Goal: Use online tool/utility: Utilize a website feature to perform a specific function

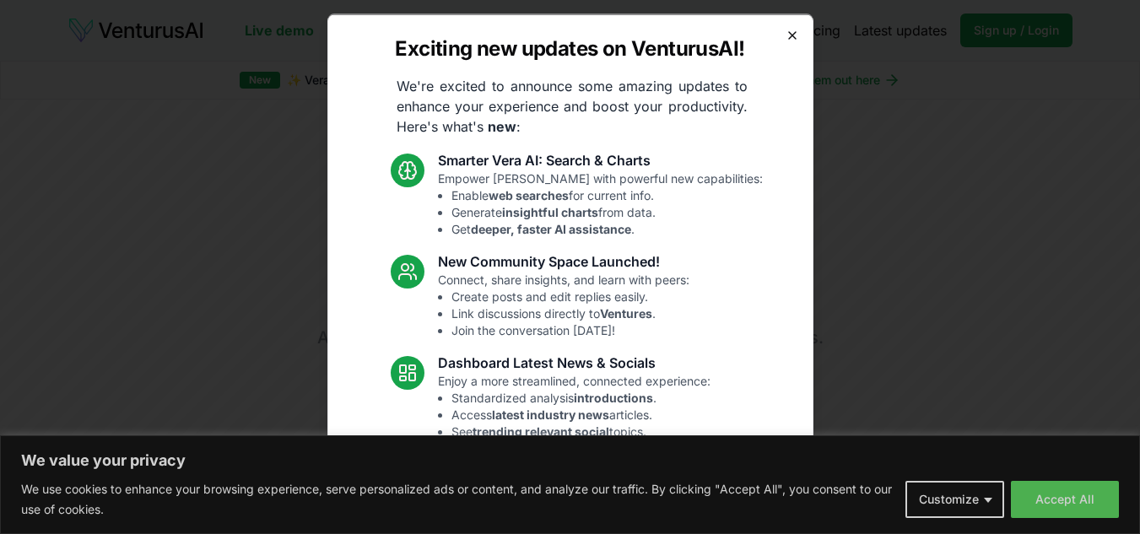
click at [786, 40] on icon "button" at bounding box center [793, 35] width 14 height 14
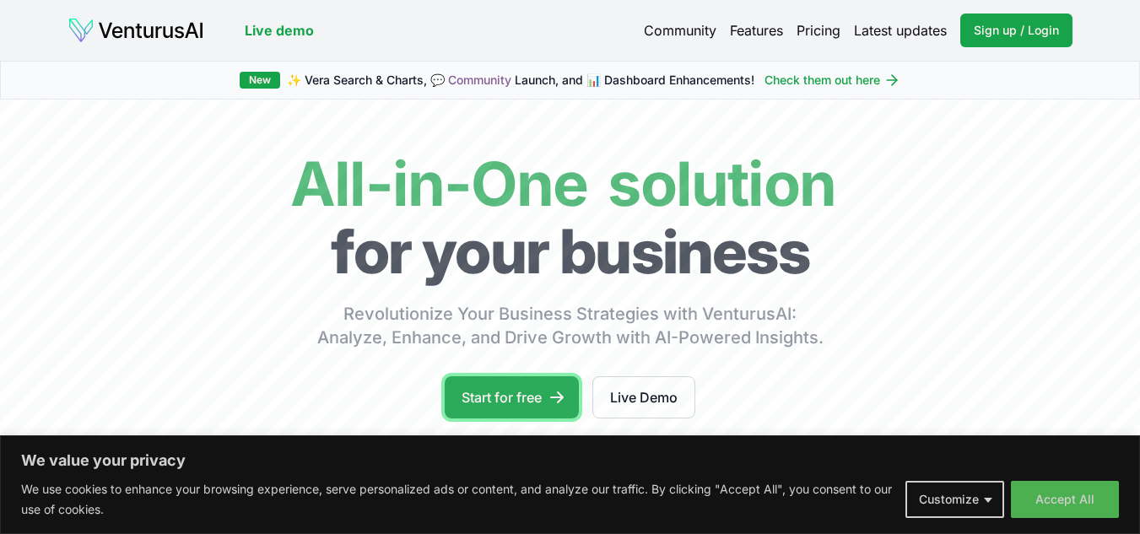
click at [488, 394] on link "Start for free" at bounding box center [512, 397] width 134 height 42
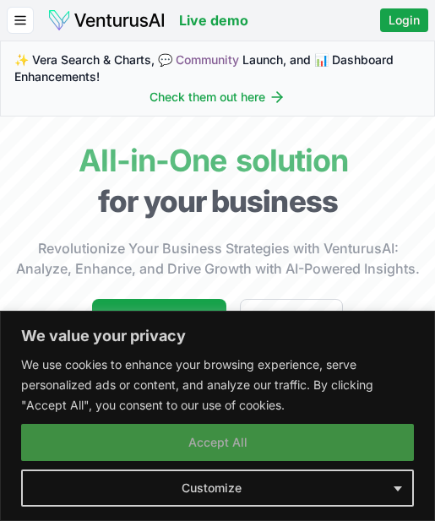
click at [246, 435] on button "Accept All" at bounding box center [217, 442] width 392 height 37
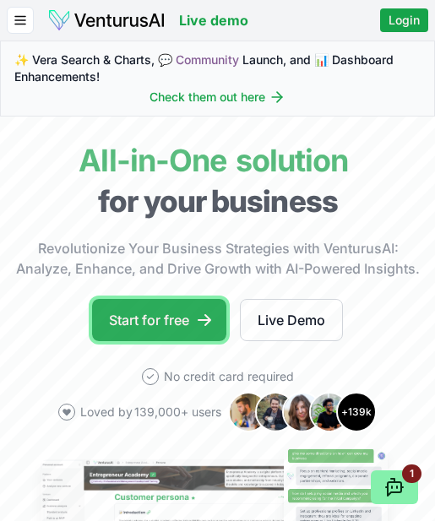
click at [192, 311] on link "Start for free" at bounding box center [159, 320] width 134 height 42
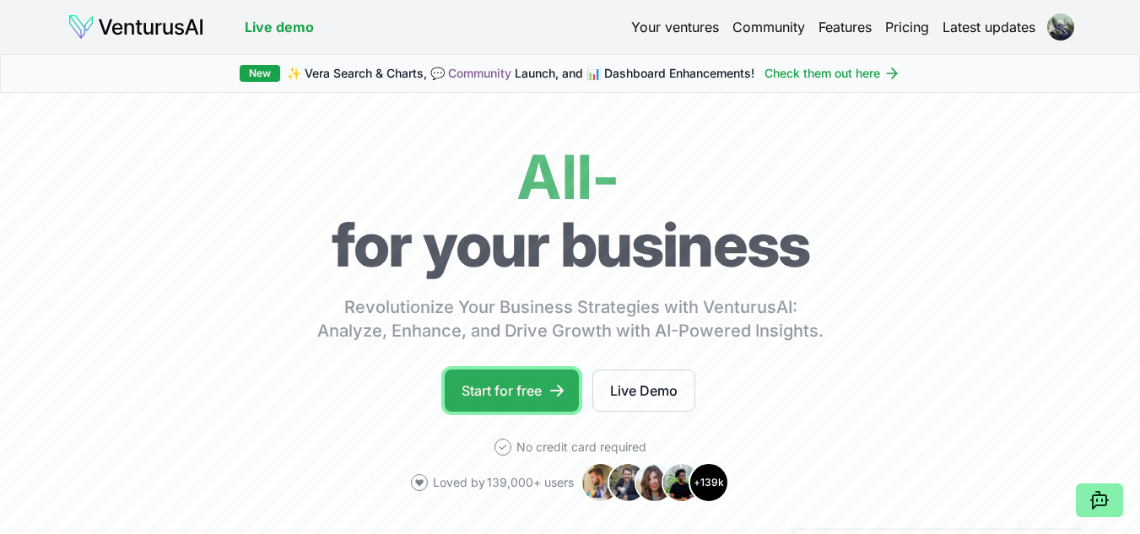
click at [544, 398] on link "Start for free" at bounding box center [512, 391] width 134 height 42
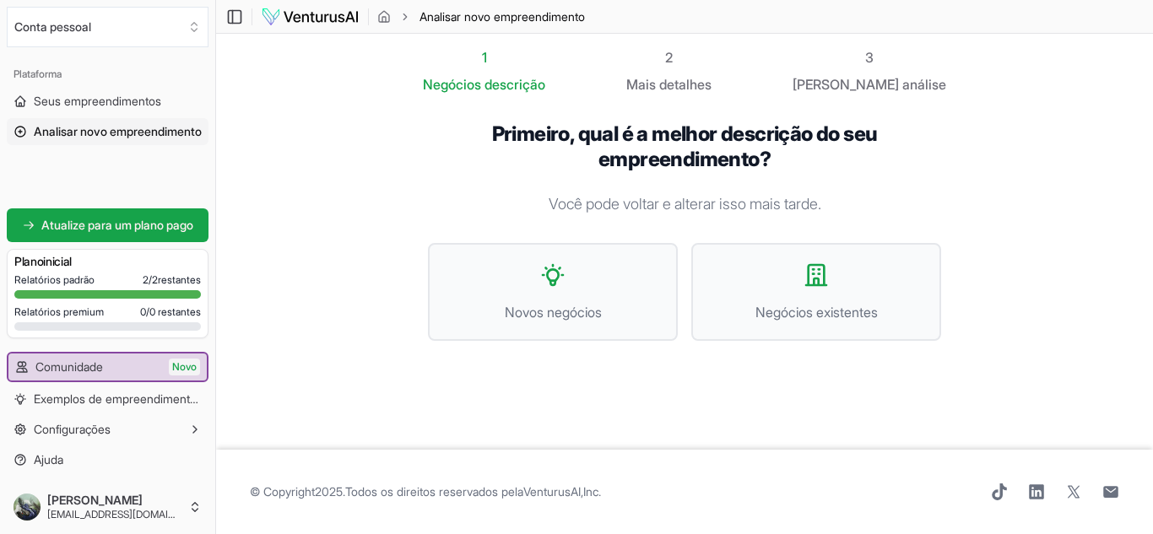
click at [1078, 178] on section "1 Negócios descrição 2 Mais detalhes 3 Seu análise Primeiro, qual é a melhor de…" at bounding box center [684, 242] width 937 height 416
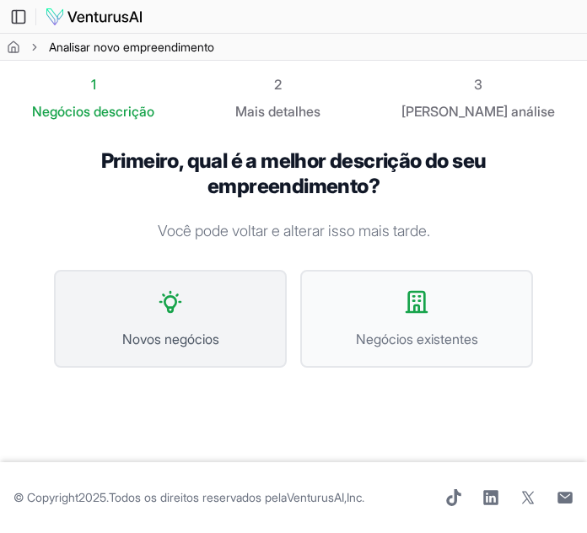
click at [183, 322] on button "Novos negócios" at bounding box center [170, 319] width 233 height 98
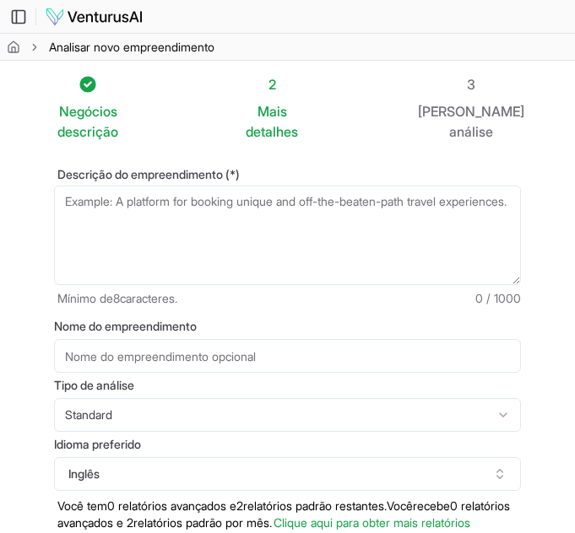
click at [243, 204] on textarea "Descrição do empreendimento (*)" at bounding box center [287, 236] width 467 height 100
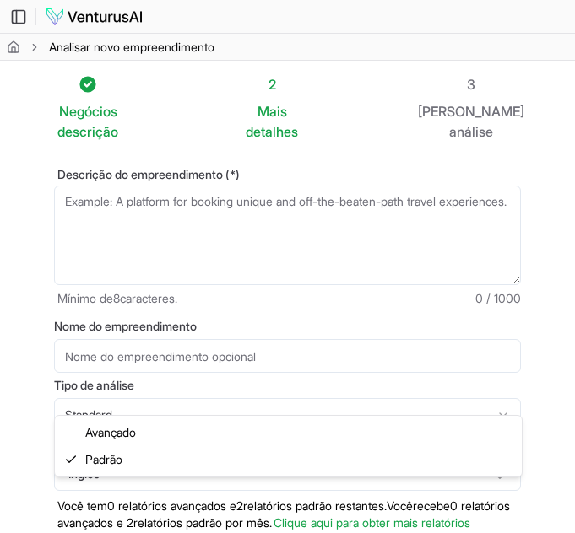
click at [447, 393] on html "Valorizamos sua privacidade Utilizamos cookies para aprimorar sua experiência d…" at bounding box center [287, 266] width 575 height 533
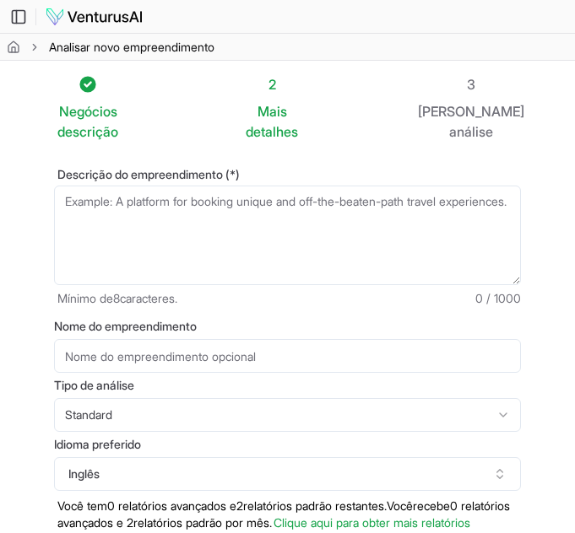
click at [313, 223] on textarea "Descrição do empreendimento (*)" at bounding box center [287, 236] width 467 height 100
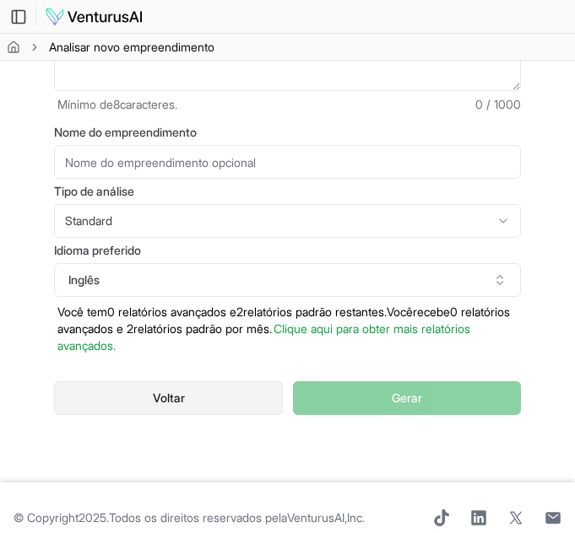
click at [240, 383] on button "Voltar" at bounding box center [168, 399] width 229 height 34
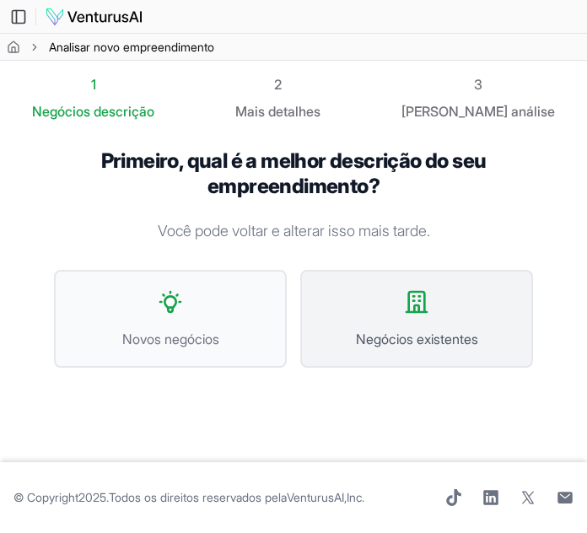
click at [357, 346] on font "Negócios existentes" at bounding box center [417, 339] width 122 height 17
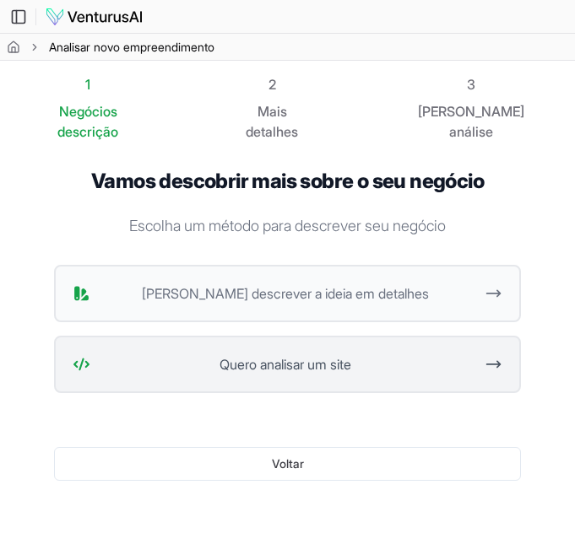
click at [360, 355] on span "Quero analisar um site" at bounding box center [285, 365] width 377 height 20
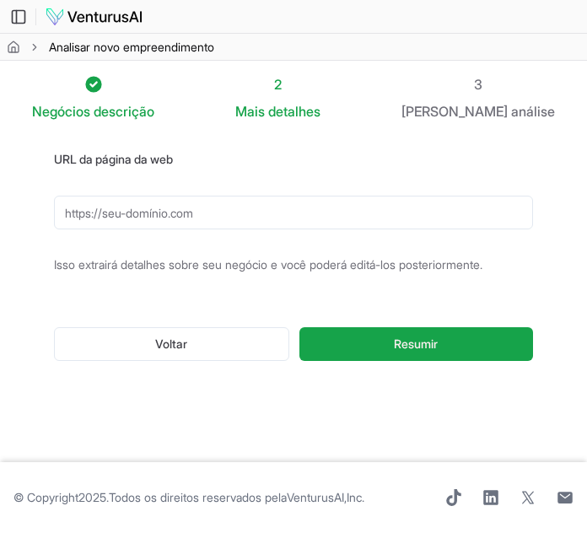
click at [208, 208] on input "URL da página da web" at bounding box center [293, 213] width 479 height 34
paste input "https://www.sicredi.com.br/coop/planaltocentral/"
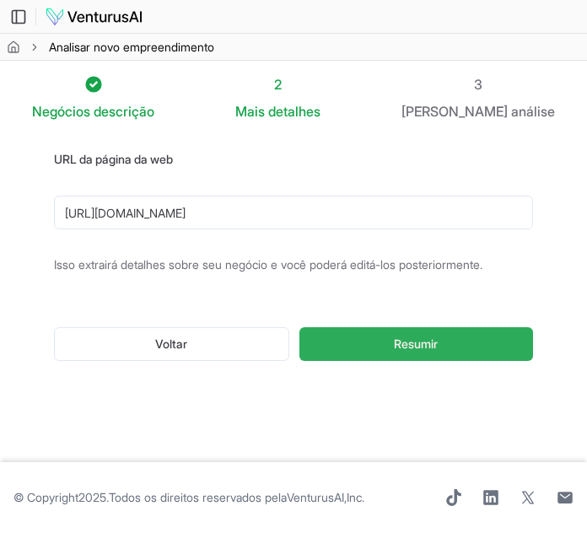
type input "https://www.sicredi.com.br/coop/planaltocentral/"
click at [394, 330] on button "Resumir" at bounding box center [417, 344] width 234 height 34
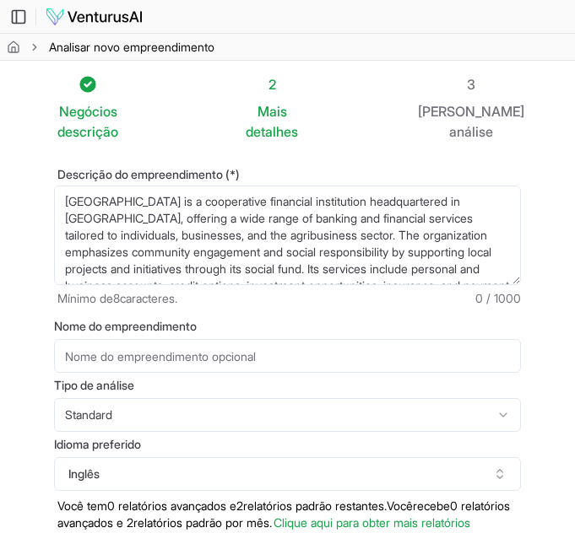
click at [359, 339] on input "Nome do empreendimento" at bounding box center [287, 356] width 467 height 34
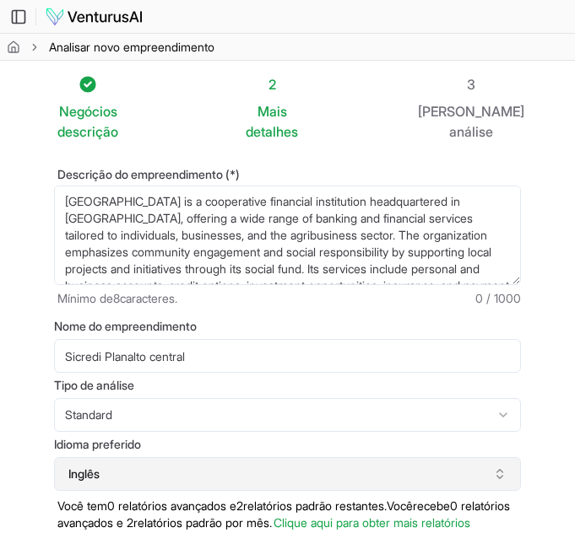
type input "Sicredi Planalto central"
click at [447, 457] on button "Inglês" at bounding box center [287, 474] width 467 height 34
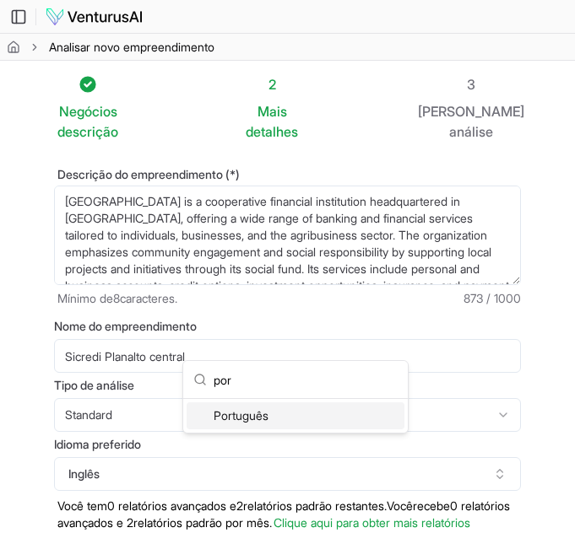
type input "por"
click at [365, 428] on div "Português" at bounding box center [296, 416] width 218 height 27
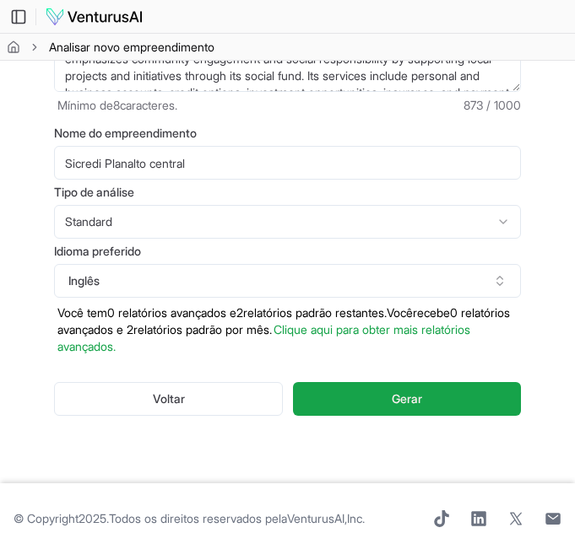
scroll to position [194, 0]
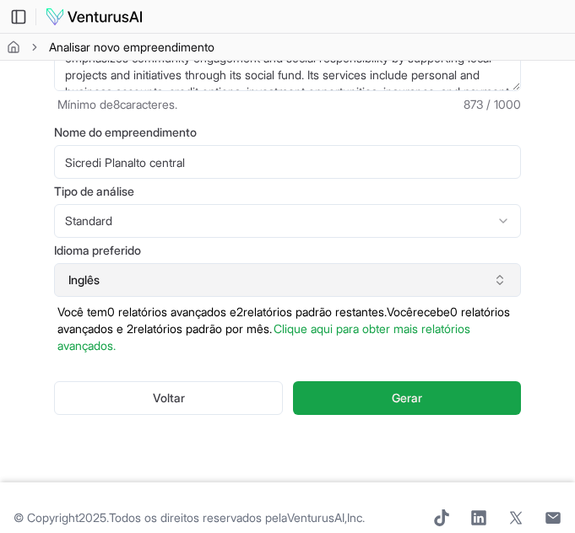
click at [474, 273] on button "Inglês" at bounding box center [287, 280] width 467 height 34
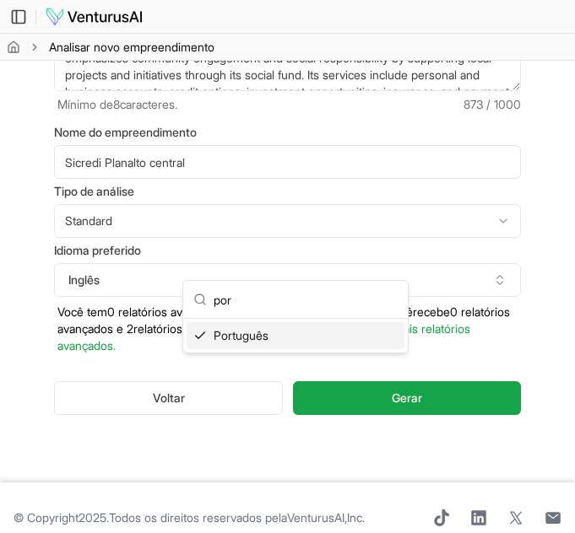
type input "por"
click at [306, 338] on div "Português" at bounding box center [296, 335] width 218 height 27
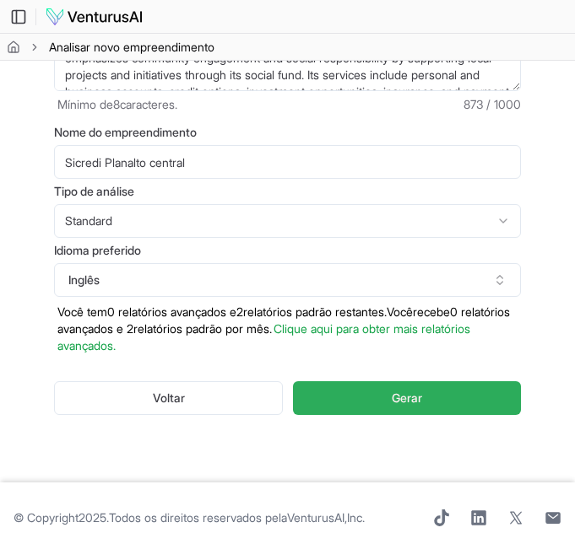
click at [337, 382] on button "Gerar" at bounding box center [407, 399] width 228 height 34
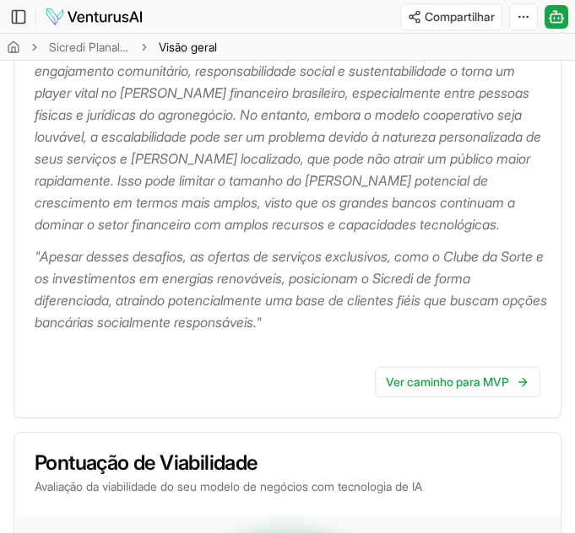
scroll to position [474, 0]
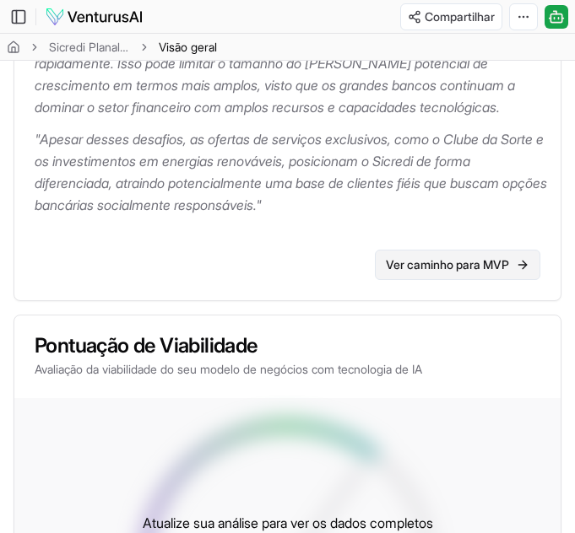
click at [459, 280] on link "Ver caminho para MVP" at bounding box center [457, 265] width 165 height 30
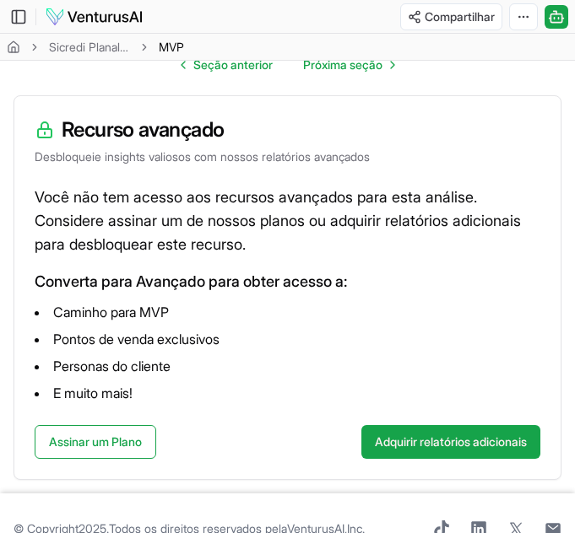
scroll to position [278, 0]
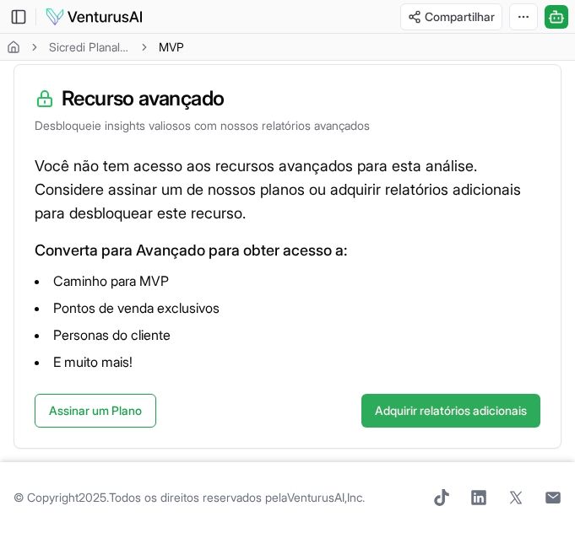
click at [402, 414] on font "Adquirir relatórios adicionais" at bounding box center [451, 410] width 152 height 14
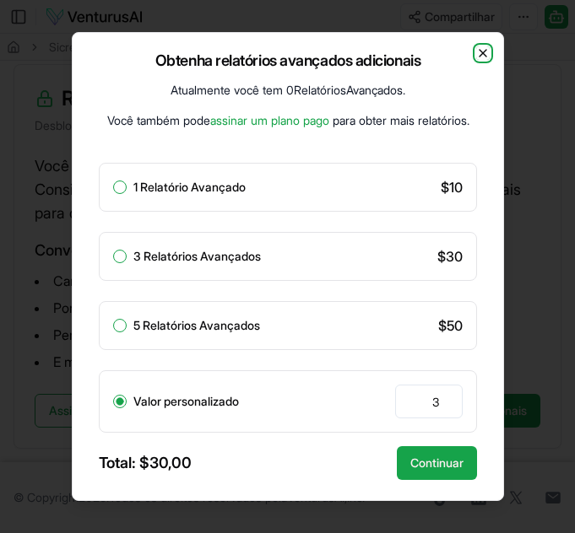
click at [482, 52] on icon "button" at bounding box center [482, 53] width 7 height 7
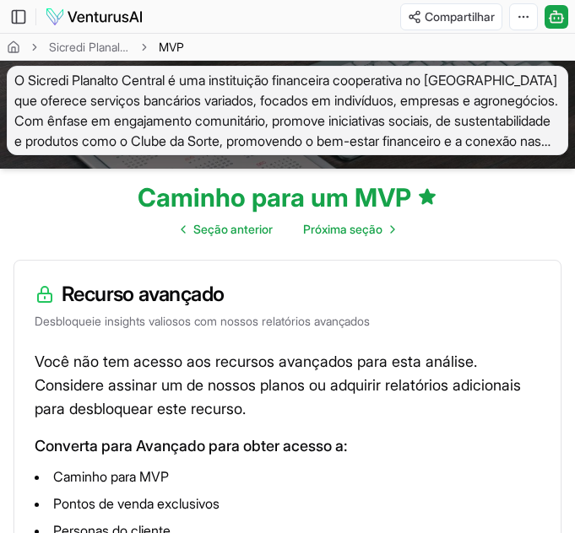
scroll to position [0, 0]
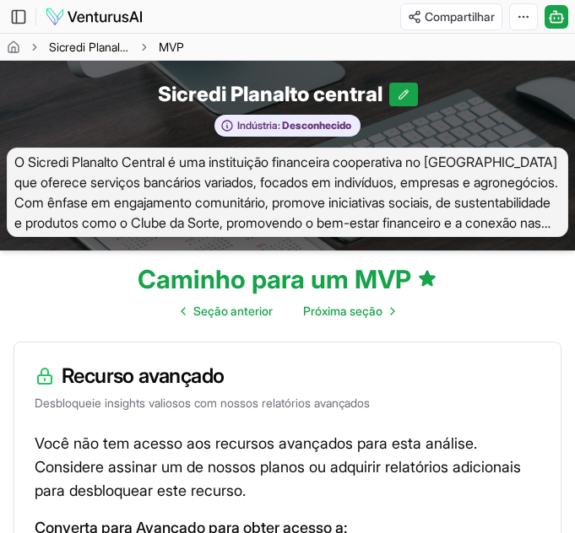
click at [71, 41] on font "Sicredi Planalto central" at bounding box center [109, 47] width 120 height 14
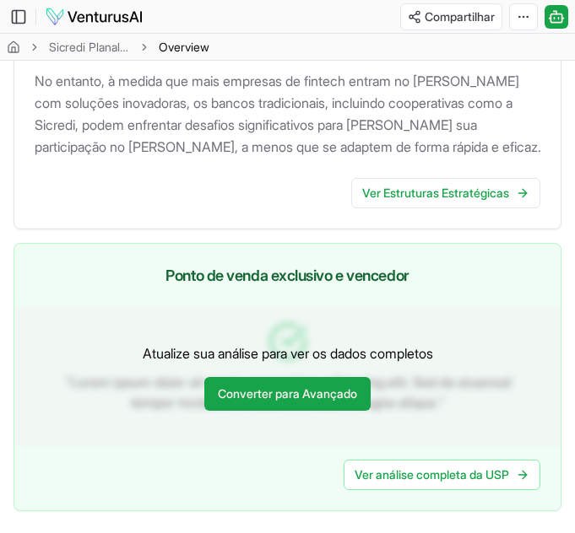
scroll to position [3340, 0]
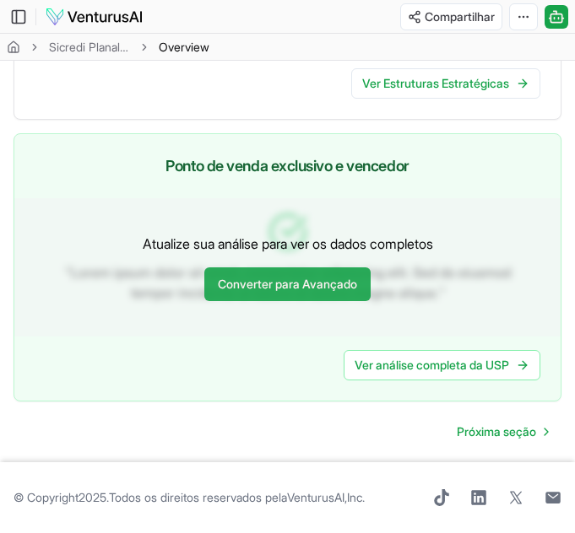
click at [337, 285] on font "Converter para Avançado" at bounding box center [287, 284] width 139 height 14
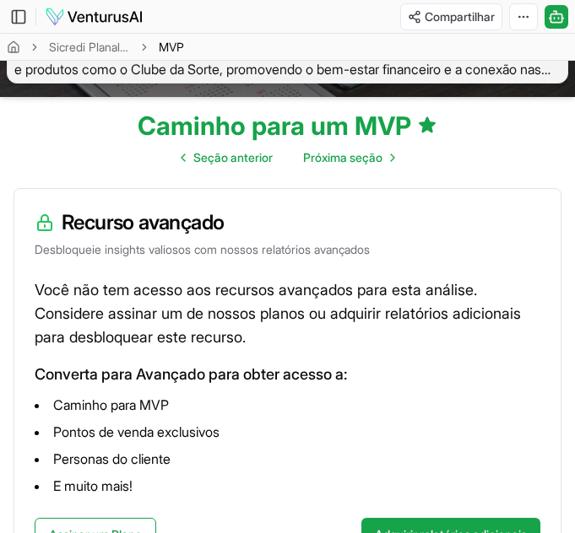
scroll to position [278, 0]
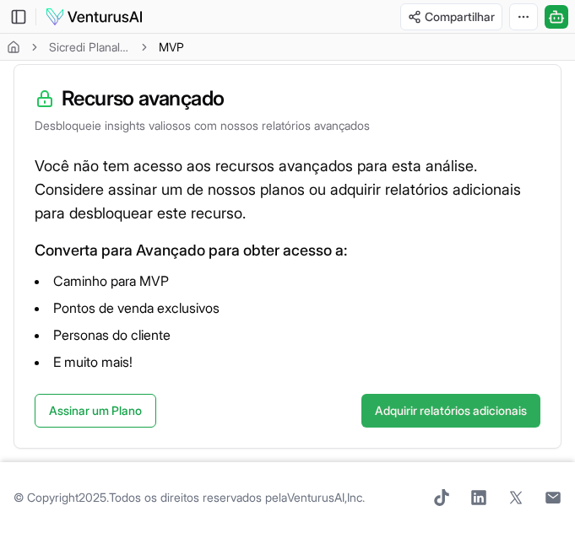
click at [428, 409] on font "Adquirir relatórios adicionais" at bounding box center [451, 410] width 152 height 14
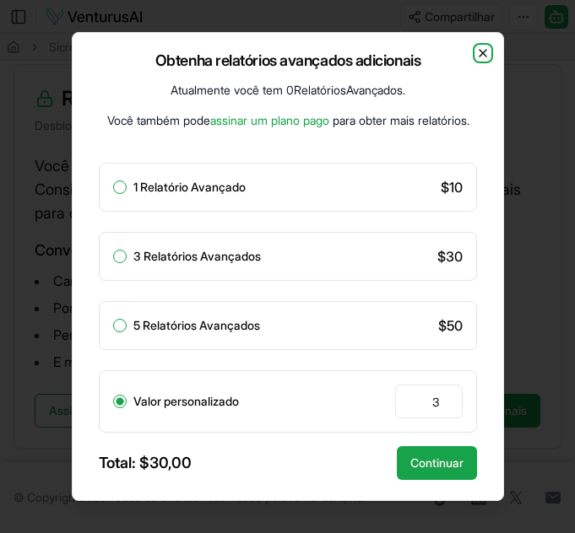
click at [482, 50] on icon "button" at bounding box center [483, 53] width 14 height 14
